Goal: Complete application form: Complete application form

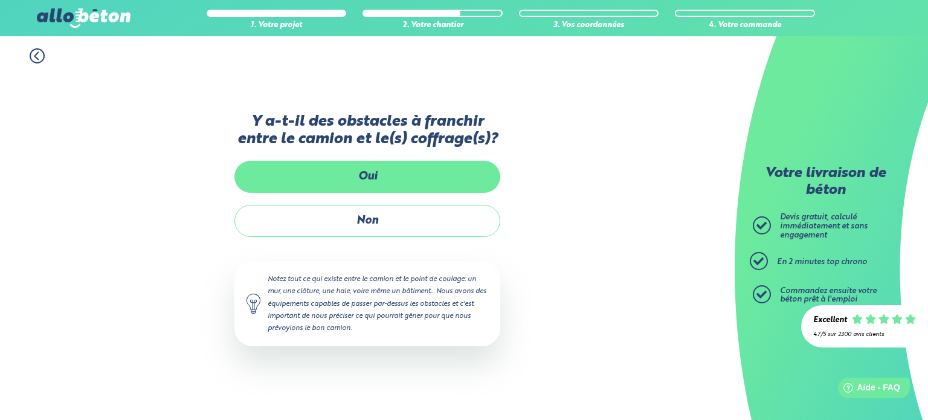
click at [389, 170] on label "Oui" at bounding box center [367, 177] width 266 height 32
click at [0, 0] on input "Oui" at bounding box center [0, 0] width 0 height 0
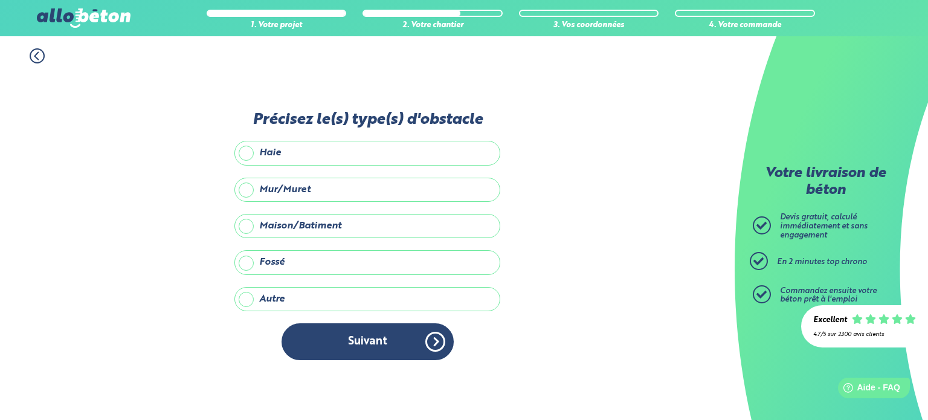
click at [262, 159] on label "Haie" at bounding box center [367, 153] width 266 height 24
click at [0, 0] on input "Haie" at bounding box center [0, 0] width 0 height 0
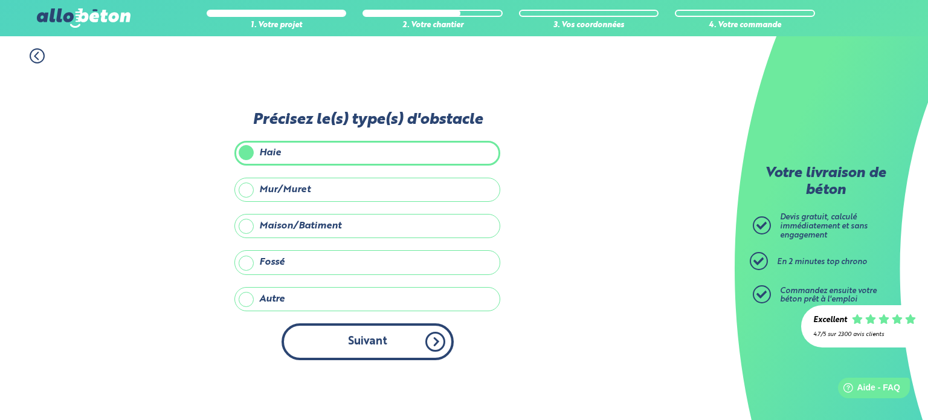
click at [387, 345] on button "Suivant" at bounding box center [368, 341] width 172 height 37
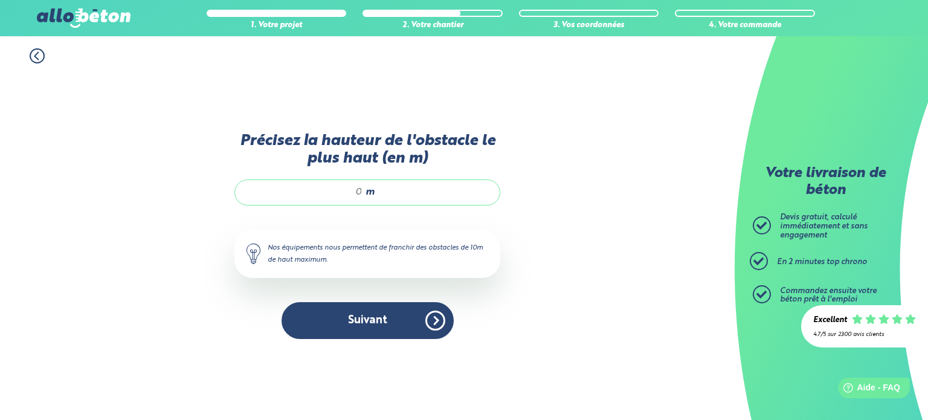
click at [355, 193] on input "Précisez la hauteur de l'obstacle le plus haut (en m)" at bounding box center [304, 192] width 115 height 12
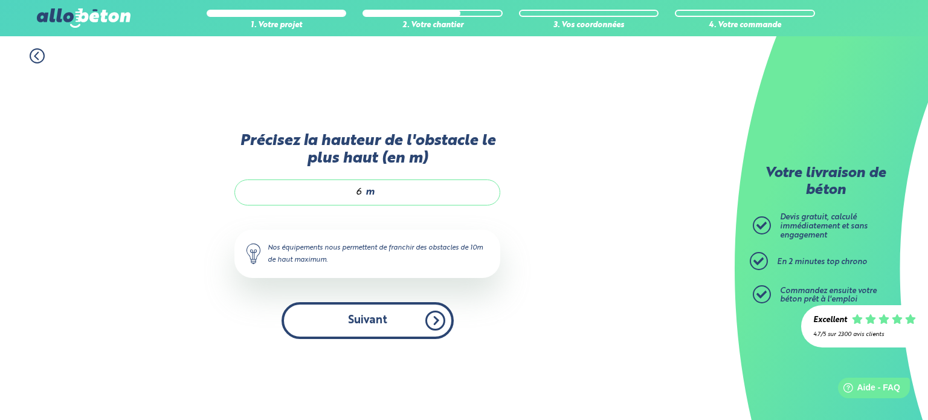
type input "6"
click at [398, 323] on button "Suivant" at bounding box center [368, 320] width 172 height 37
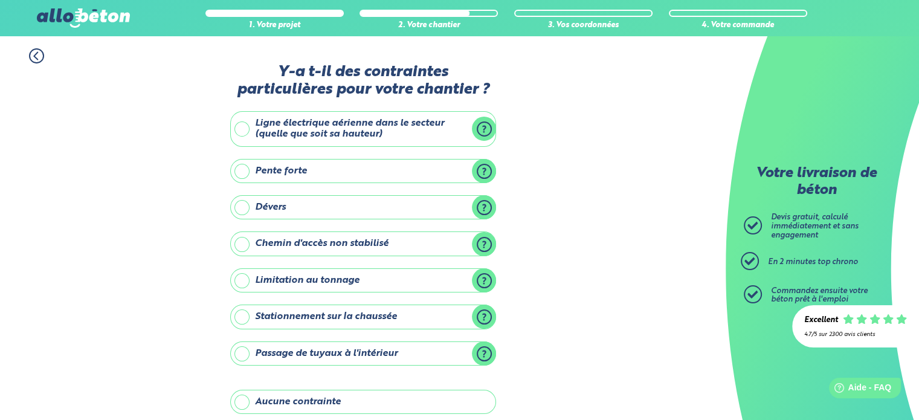
click at [483, 129] on label "Ligne électrique aérienne dans le secteur (quelle que soit sa hauteur)" at bounding box center [363, 129] width 266 height 36
click at [0, 0] on input "Ligne électrique aérienne dans le secteur (quelle que soit sa hauteur)" at bounding box center [0, 0] width 0 height 0
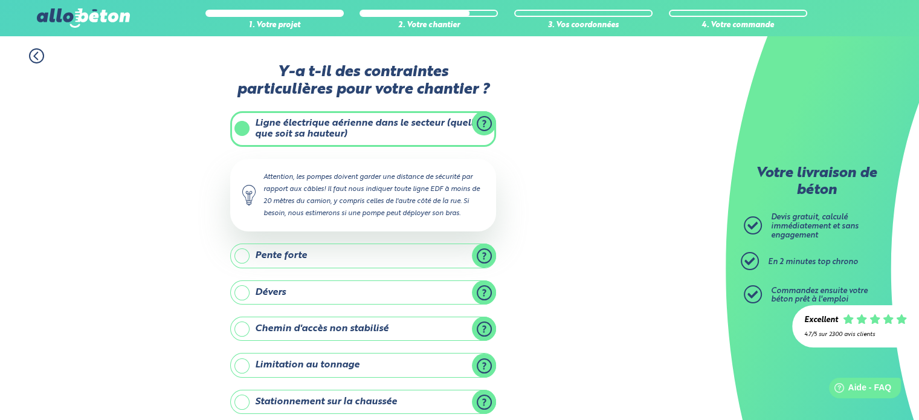
click at [239, 128] on label "Ligne électrique aérienne dans le secteur (quelle que soit sa hauteur)" at bounding box center [363, 129] width 266 height 36
click at [0, 0] on input "Ligne électrique aérienne dans le secteur (quelle que soit sa hauteur)" at bounding box center [0, 0] width 0 height 0
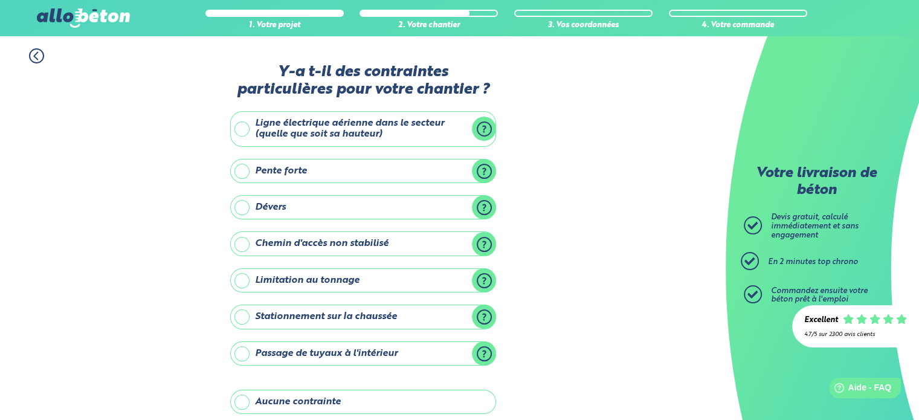
click at [239, 128] on label "Ligne électrique aérienne dans le secteur (quelle que soit sa hauteur)" at bounding box center [363, 129] width 266 height 36
click at [0, 0] on input "Ligne électrique aérienne dans le secteur (quelle que soit sa hauteur)" at bounding box center [0, 0] width 0 height 0
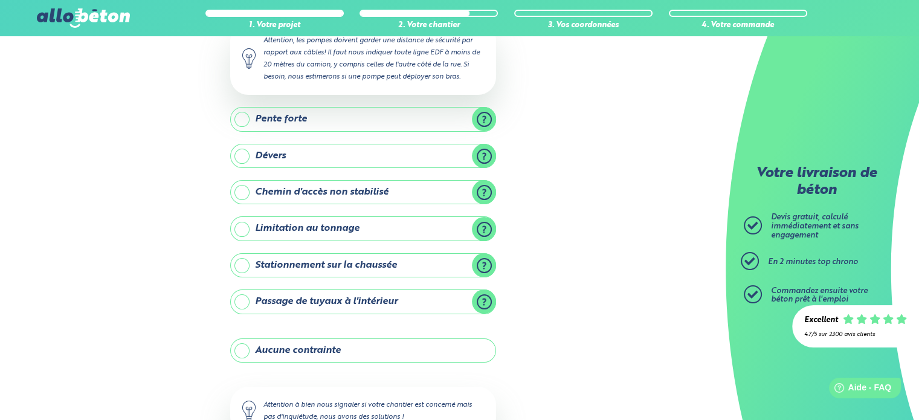
scroll to position [222, 0]
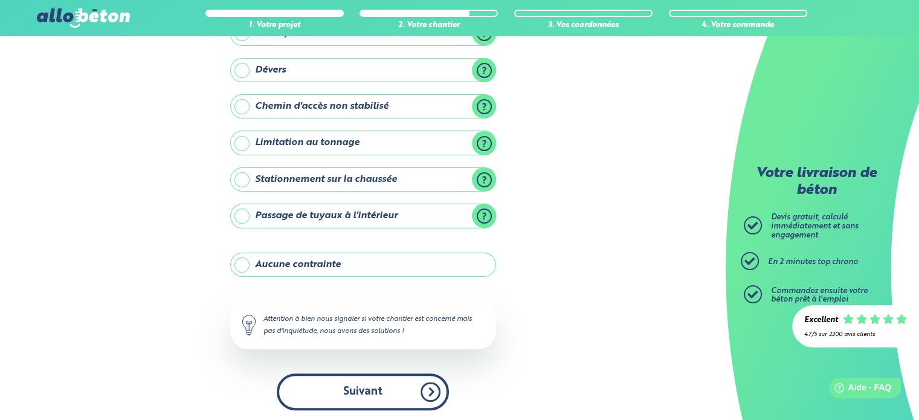
click at [403, 393] on button "Suivant" at bounding box center [363, 391] width 172 height 37
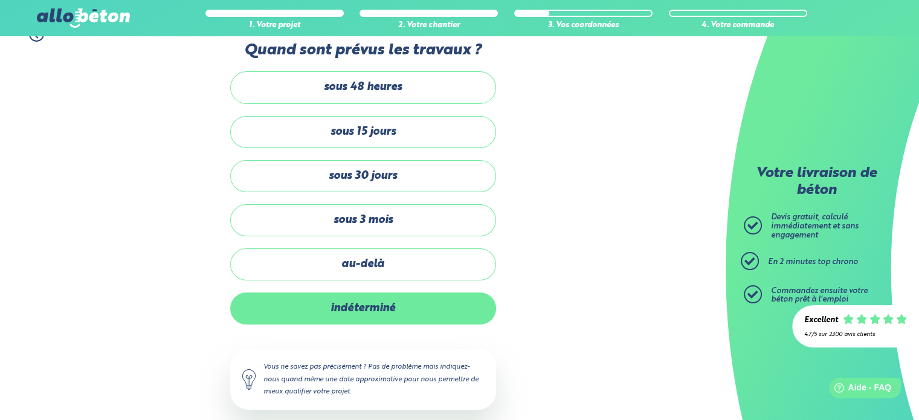
scroll to position [34, 0]
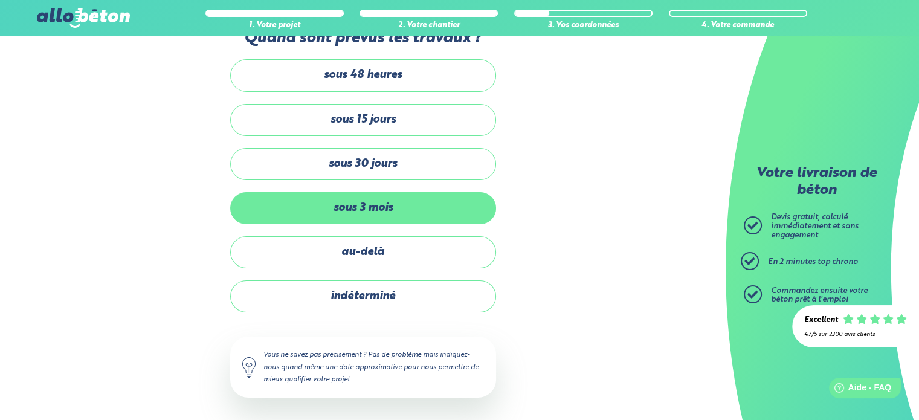
click at [411, 217] on label "sous 3 mois" at bounding box center [363, 208] width 266 height 32
click at [0, 0] on input "sous 3 mois" at bounding box center [0, 0] width 0 height 0
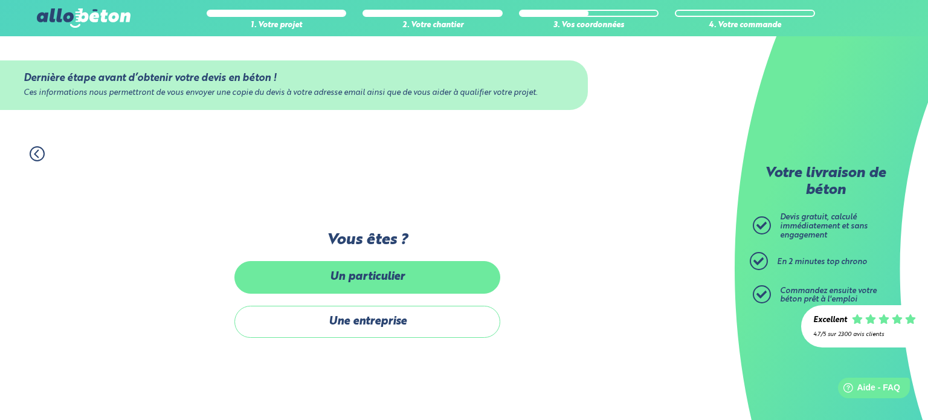
click at [389, 279] on label "Un particulier" at bounding box center [367, 277] width 266 height 32
click at [0, 0] on input "Un particulier" at bounding box center [0, 0] width 0 height 0
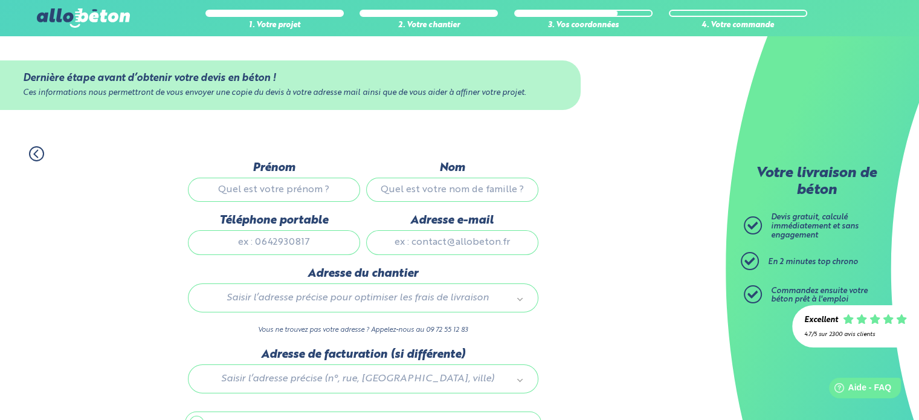
click at [306, 186] on input "Prénom" at bounding box center [274, 190] width 172 height 24
type input "[PERSON_NAME]"
type input "THIEBAUT"
type input "0612341489"
type input "[EMAIL_ADDRESS][DOMAIN_NAME]"
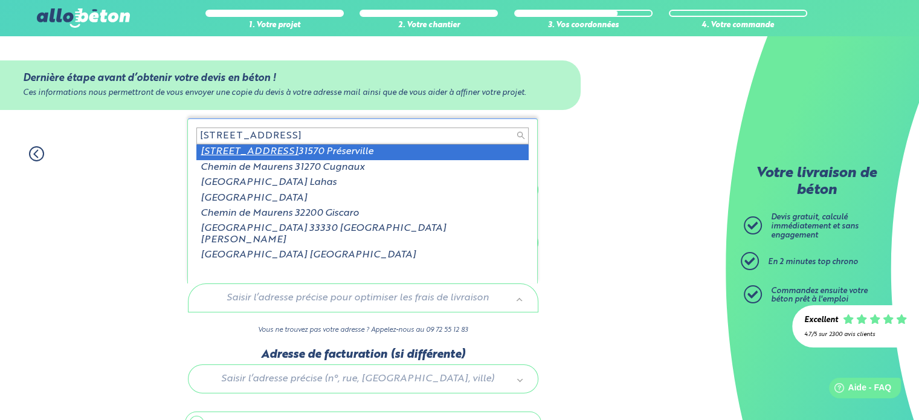
type input "[STREET_ADDRESS]"
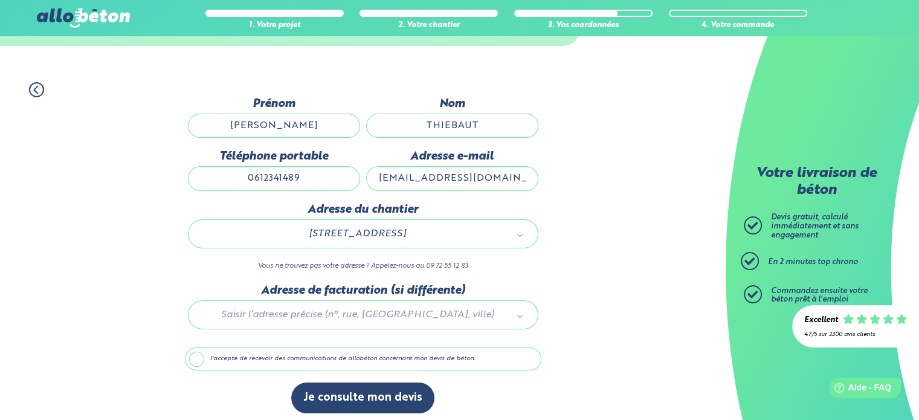
scroll to position [68, 0]
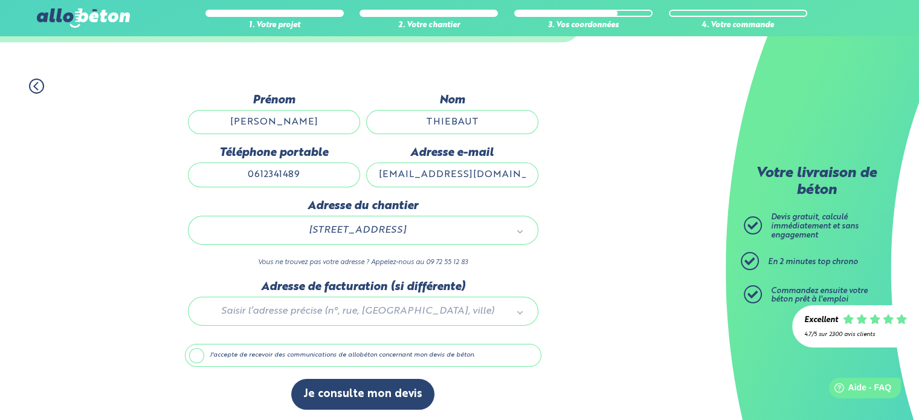
click at [259, 355] on label "J'accepte de recevoir des communications de allobéton concernant mon devis de b…" at bounding box center [363, 355] width 357 height 23
click at [0, 0] on input "J'accepte de recevoir des communications de allobéton concernant mon devis de b…" at bounding box center [0, 0] width 0 height 0
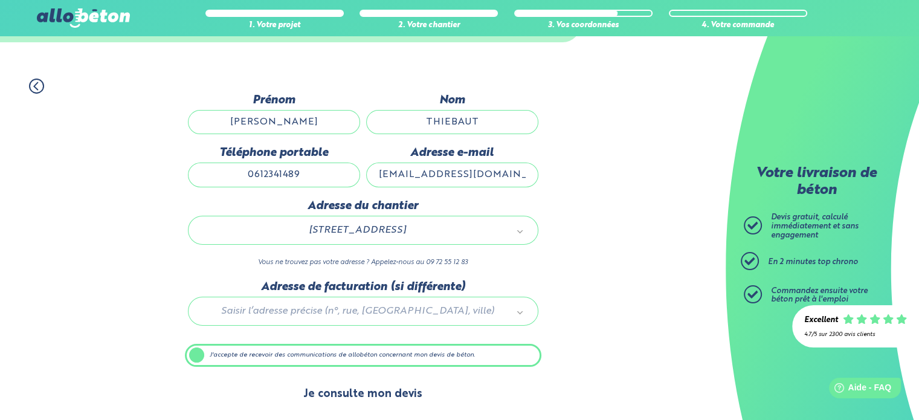
click at [355, 396] on button "Je consulte mon devis" at bounding box center [362, 394] width 143 height 31
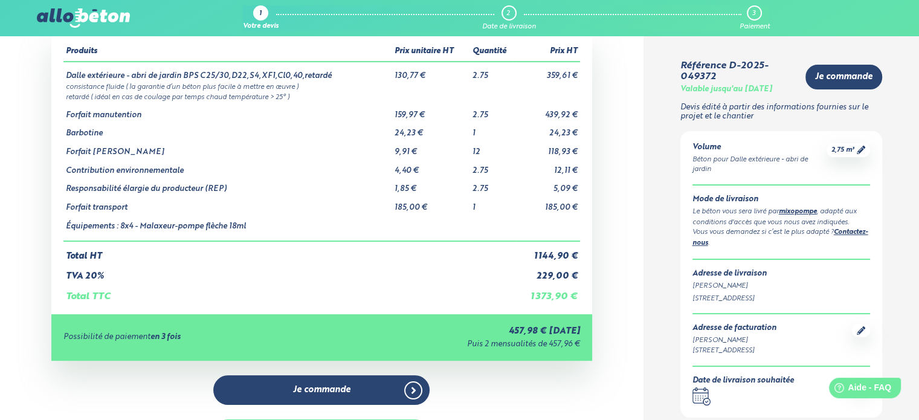
scroll to position [60, 0]
